Goal: Task Accomplishment & Management: Complete application form

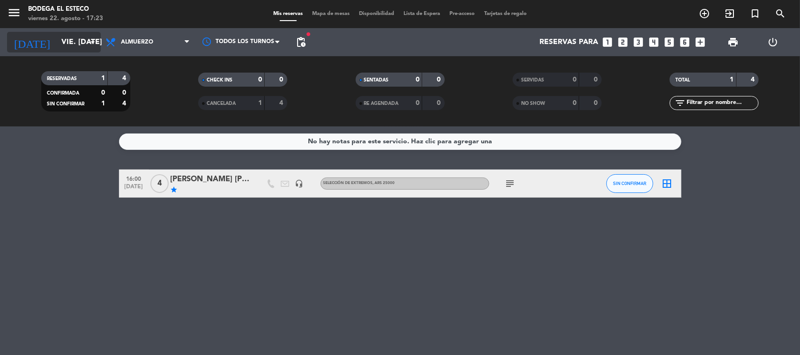
click at [57, 40] on input "vie. [DATE]" at bounding box center [106, 42] width 99 height 18
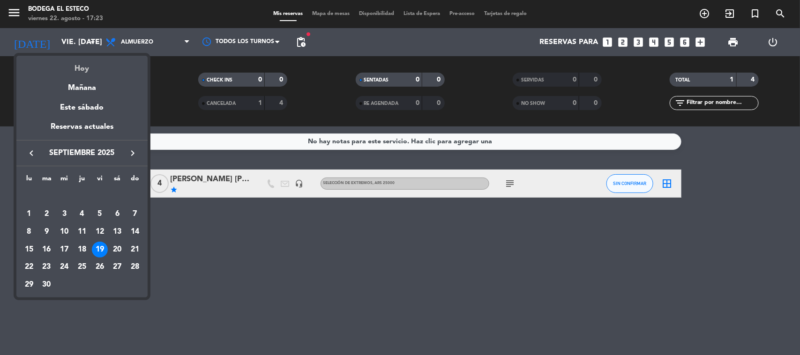
click at [73, 61] on div "Hoy" at bounding box center [81, 65] width 131 height 19
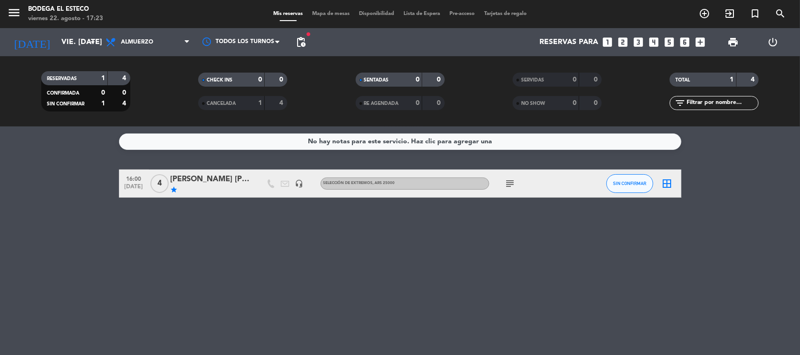
type input "vie. 22 ago."
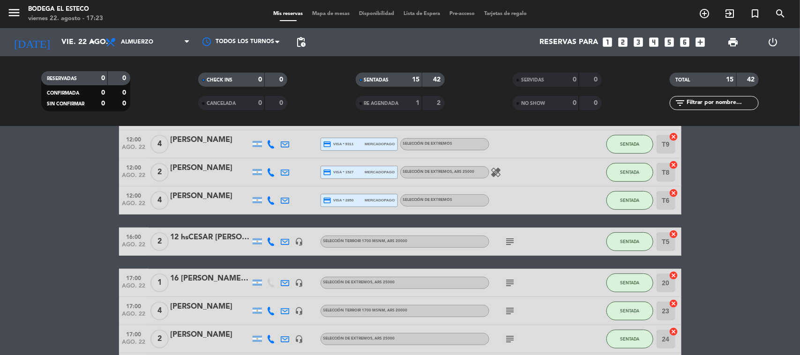
scroll to position [335, 0]
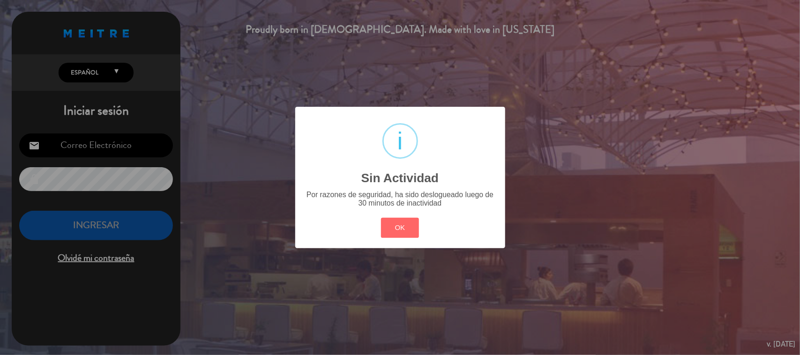
type input "[EMAIL_ADDRESS][DOMAIN_NAME]"
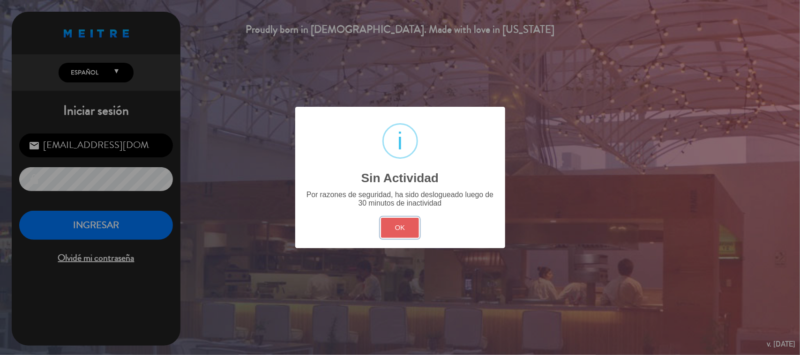
click at [399, 224] on button "OK" at bounding box center [400, 228] width 38 height 20
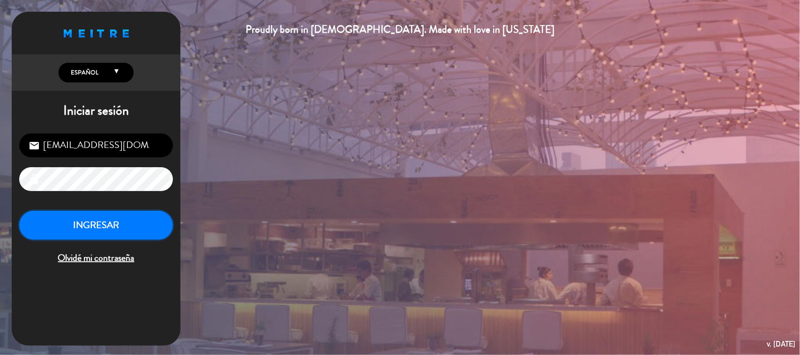
click at [146, 227] on button "INGRESAR" at bounding box center [96, 226] width 154 height 30
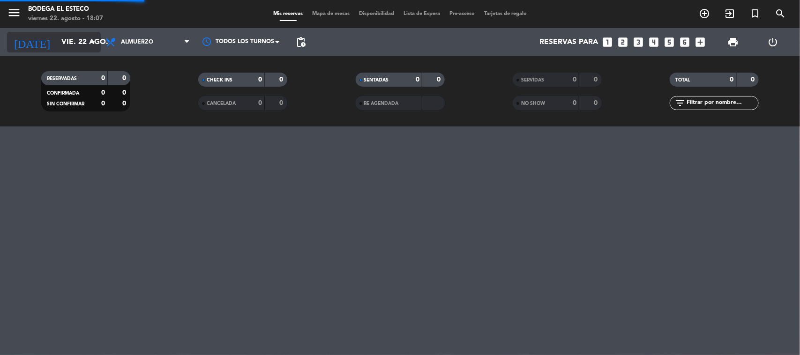
click at [88, 39] on icon "arrow_drop_down" at bounding box center [92, 42] width 11 height 11
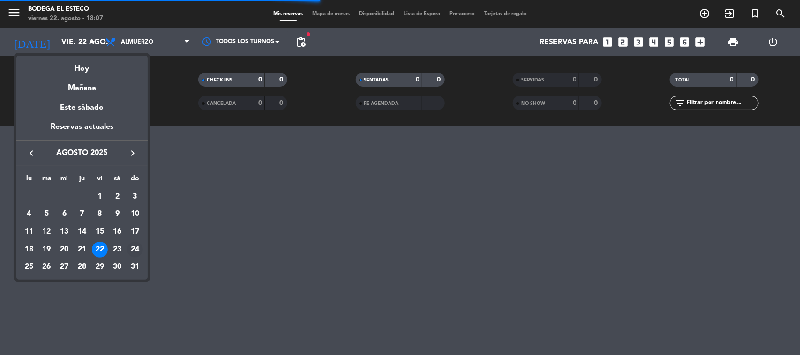
click at [131, 249] on div "24" at bounding box center [135, 250] width 16 height 16
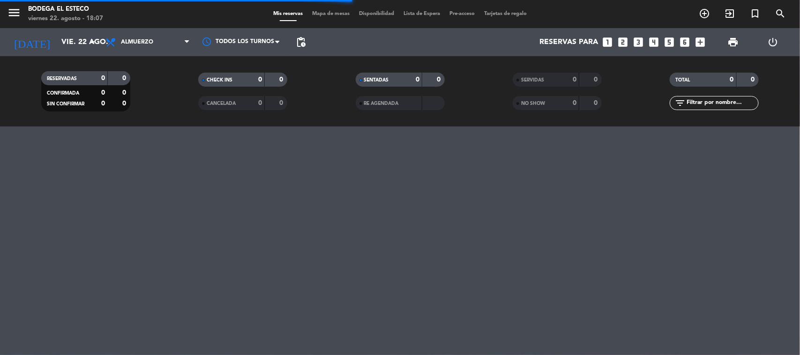
type input "dom. 24 ago."
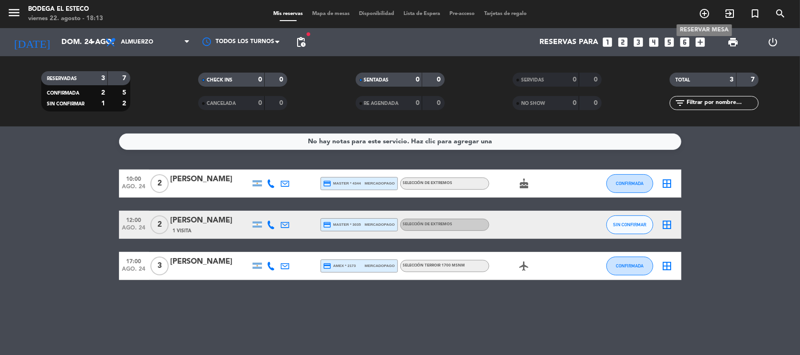
click at [707, 11] on icon "add_circle_outline" at bounding box center [704, 13] width 11 height 11
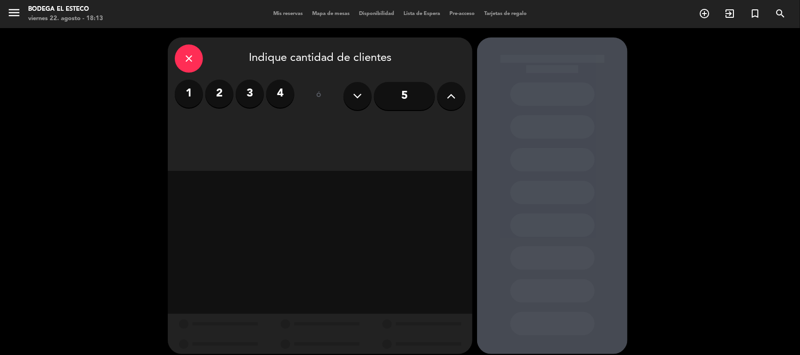
click at [286, 102] on label "4" at bounding box center [280, 94] width 28 height 28
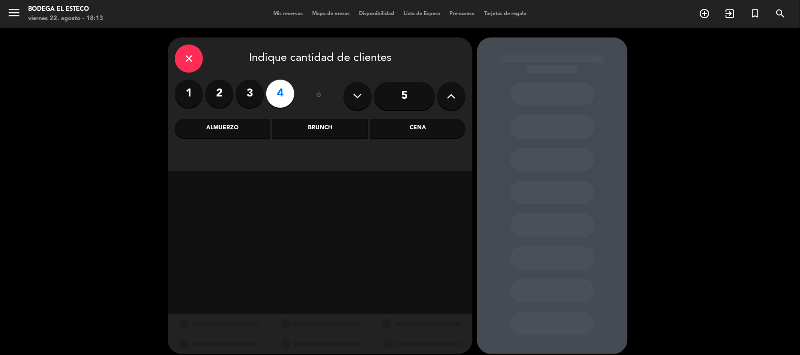
click at [224, 90] on label "2" at bounding box center [219, 94] width 28 height 28
click at [246, 134] on div "Almuerzo" at bounding box center [222, 128] width 95 height 19
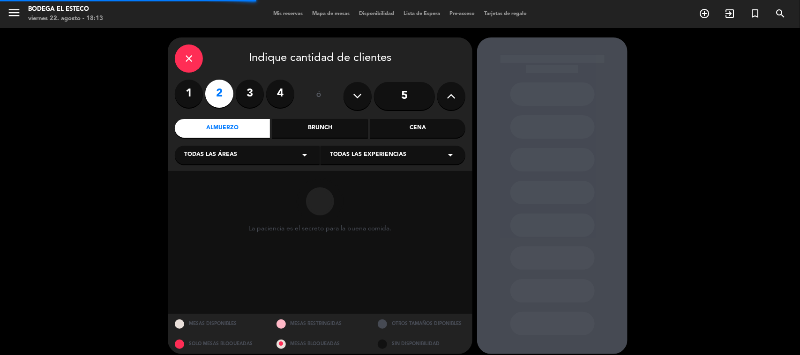
click at [387, 144] on div "Todas las áreas arrow_drop_down Todas las experiencias arrow_drop_down" at bounding box center [320, 154] width 291 height 20
click at [385, 154] on span "Todas las experiencias" at bounding box center [368, 154] width 76 height 9
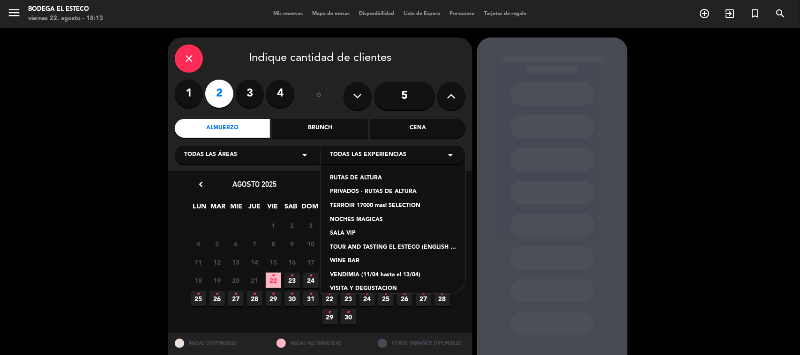
scroll to position [52, 0]
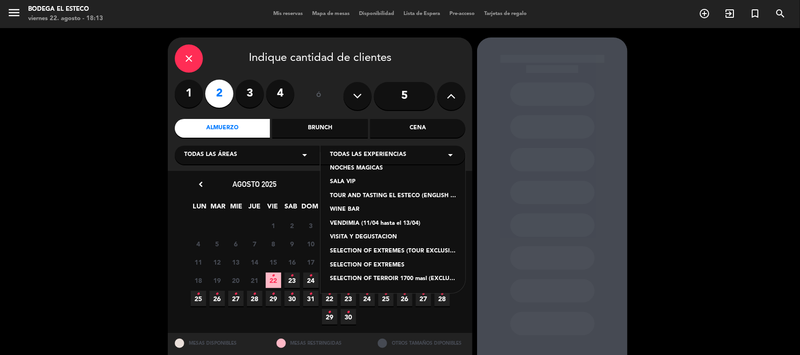
click at [373, 266] on div "SELECTION OF EXTREMES" at bounding box center [393, 265] width 126 height 9
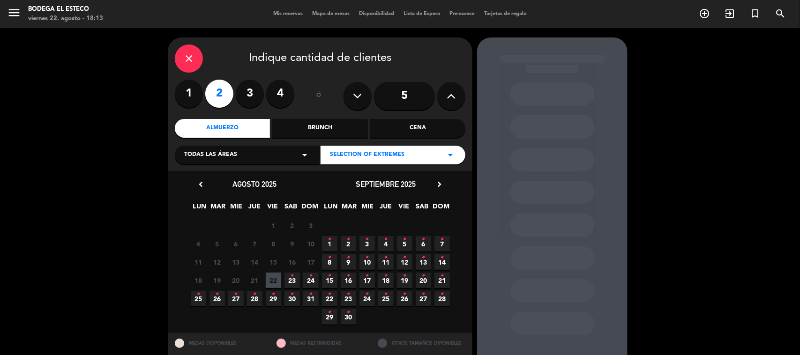
click at [307, 282] on span "24 •" at bounding box center [310, 280] width 15 height 15
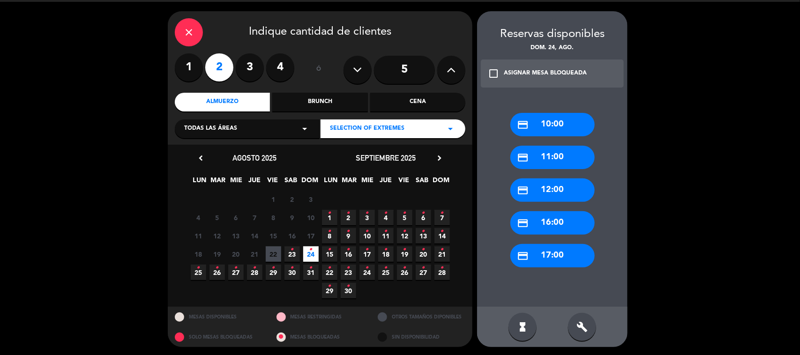
click at [537, 252] on div "credit_card 17:00" at bounding box center [552, 255] width 84 height 23
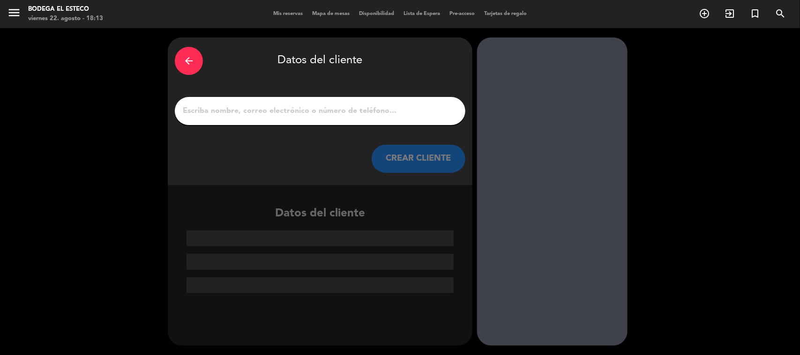
scroll to position [0, 0]
click at [317, 108] on input "1" at bounding box center [320, 110] width 276 height 13
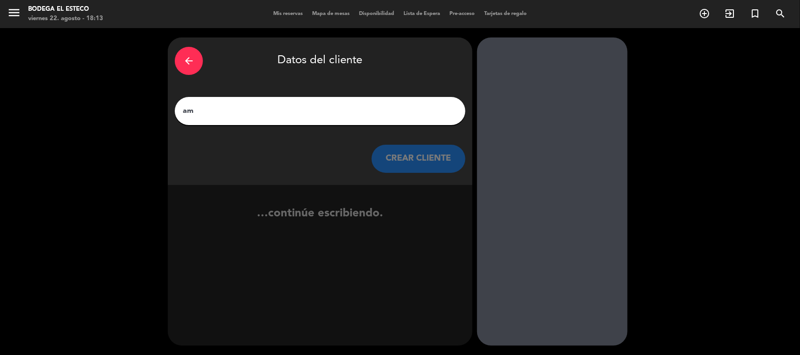
type input "a"
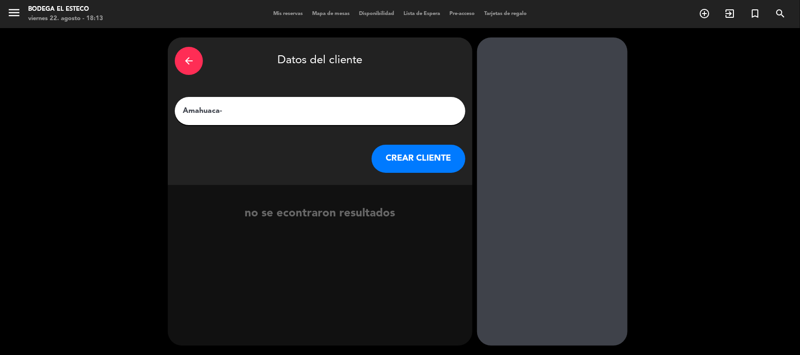
type input "Amahuaca-"
click at [179, 59] on div "arrow_back" at bounding box center [189, 61] width 28 height 28
